Goal: Task Accomplishment & Management: Use online tool/utility

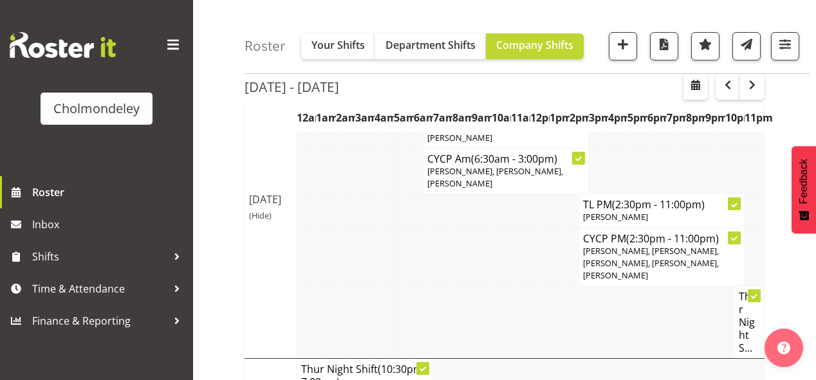
scroll to position [772, 0]
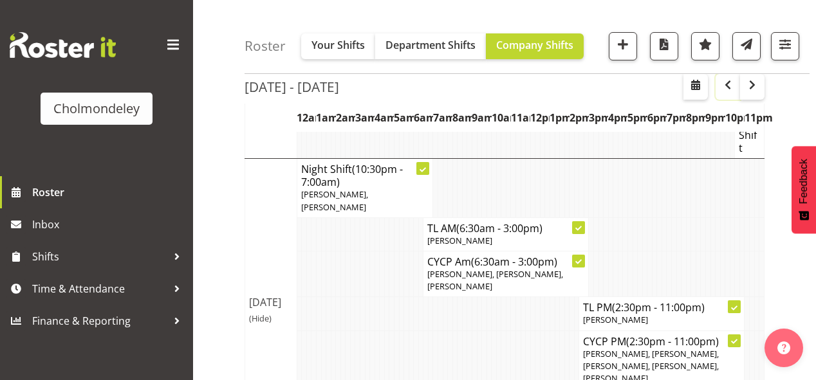
click at [726, 93] on span "button" at bounding box center [728, 85] width 4 height 17
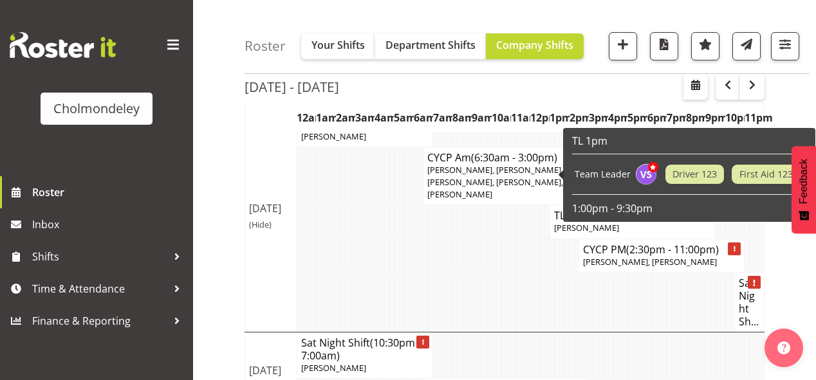
scroll to position [1338, 0]
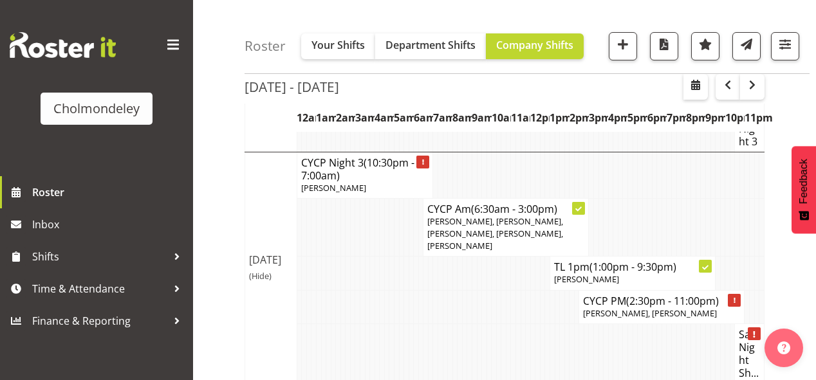
scroll to position [1390, 0]
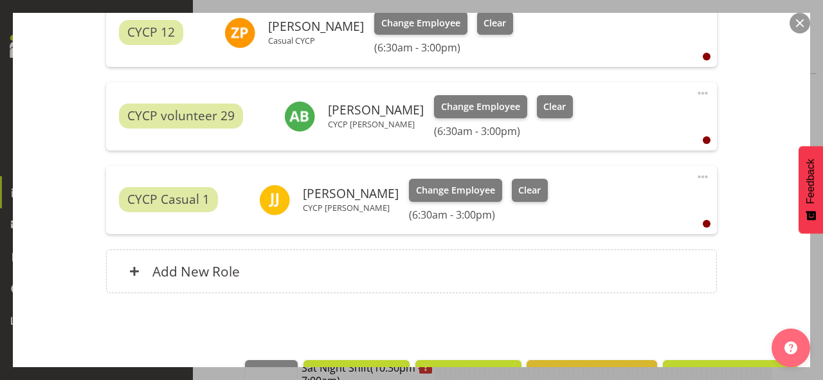
scroll to position [605, 0]
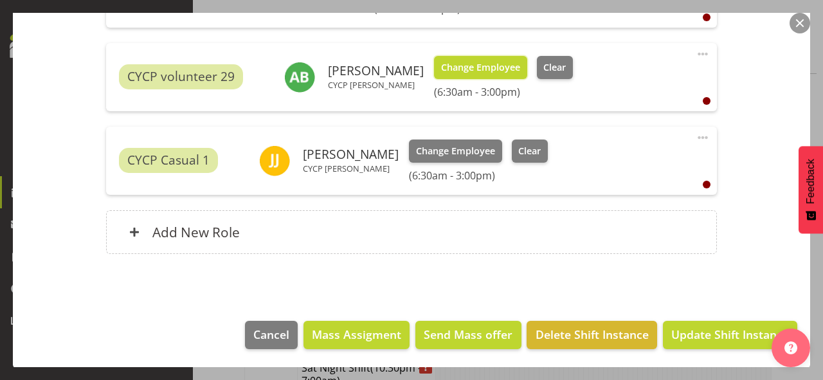
click at [453, 68] on span "Change Employee" at bounding box center [480, 67] width 79 height 14
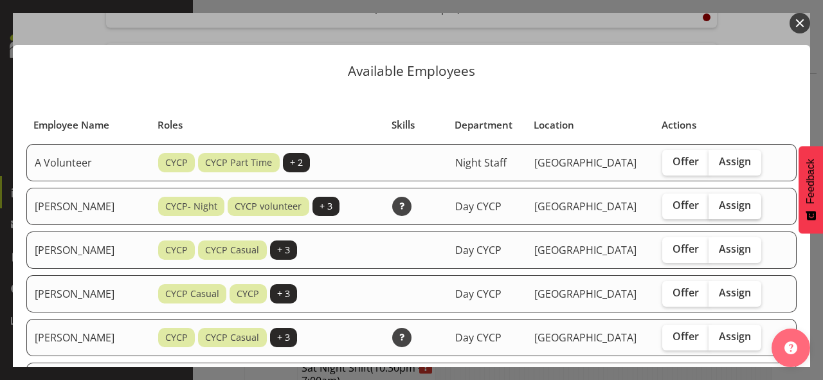
click at [745, 208] on span "Assign" at bounding box center [735, 205] width 32 height 13
click at [717, 208] on input "Assign" at bounding box center [713, 205] width 8 height 8
checkbox input "true"
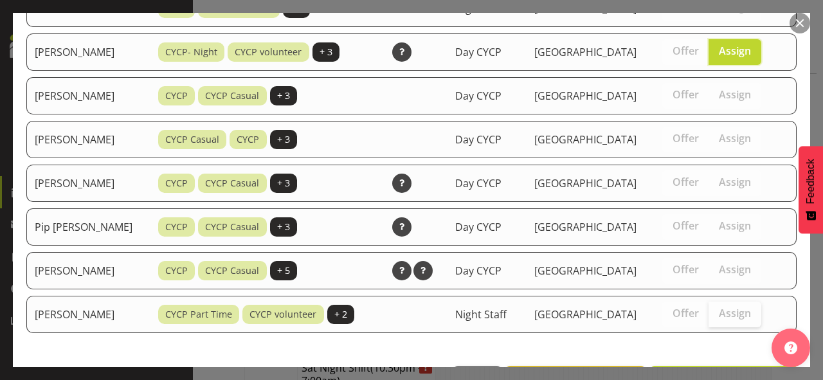
scroll to position [196, 0]
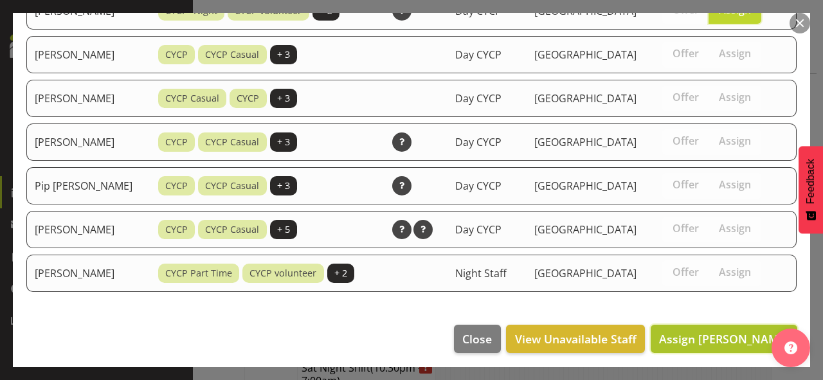
click at [728, 331] on span "Assign [PERSON_NAME]" at bounding box center [724, 338] width 130 height 15
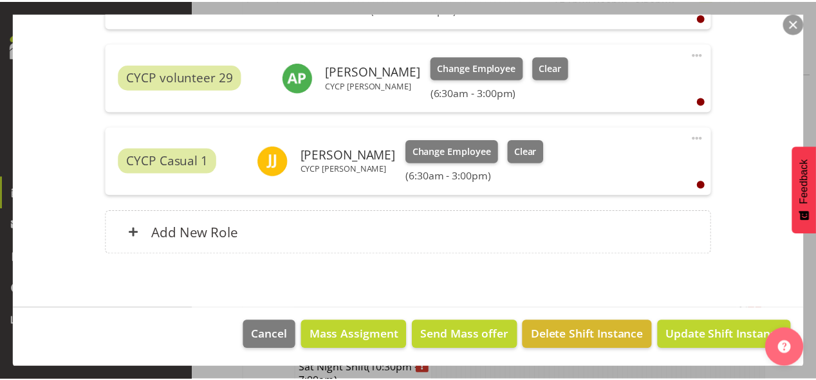
scroll to position [1390, 0]
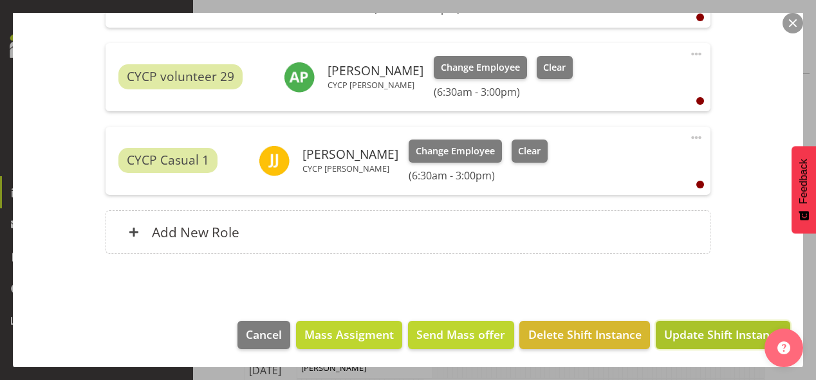
click at [728, 337] on span "Update Shift Instance" at bounding box center [723, 334] width 118 height 17
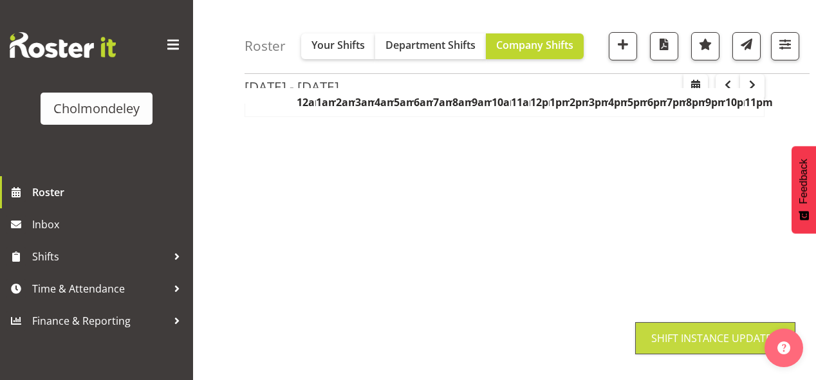
scroll to position [252, 0]
